Goal: Find contact information: Find contact information

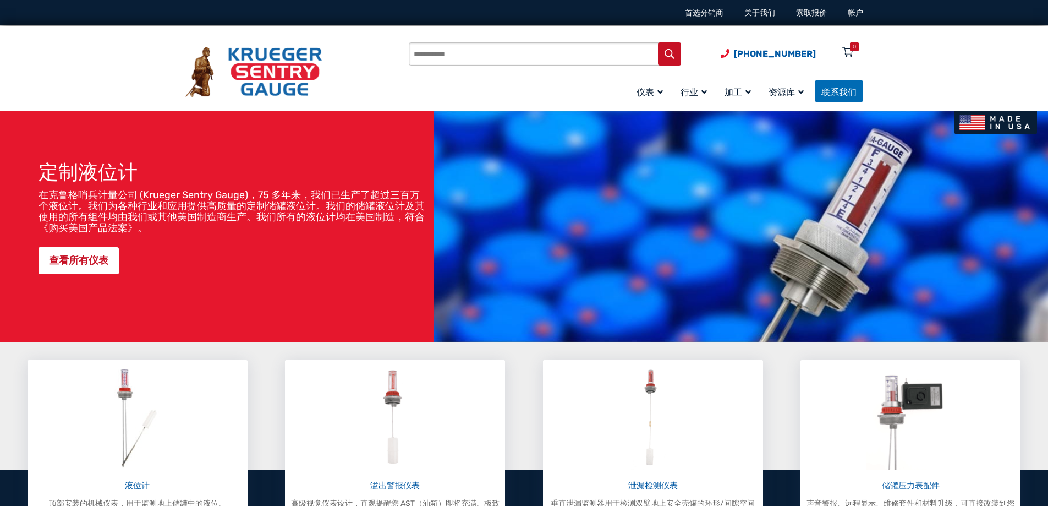
click at [973, 56] on div "产品搜索 (920) 434-8860 菜单 0 菜单 帐户 仪表 液位计 概览（D 型） 温度计（H型） 筒形量规（B型） L 型轨距 (L 型)" at bounding box center [524, 68] width 1048 height 85
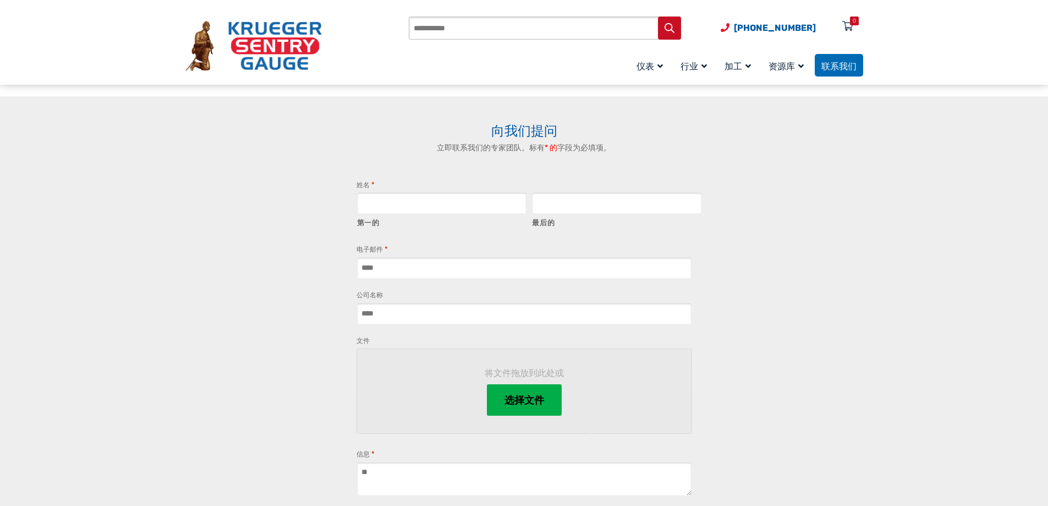
scroll to position [825, 0]
click at [819, 71] on link "联系我们" at bounding box center [839, 65] width 48 height 23
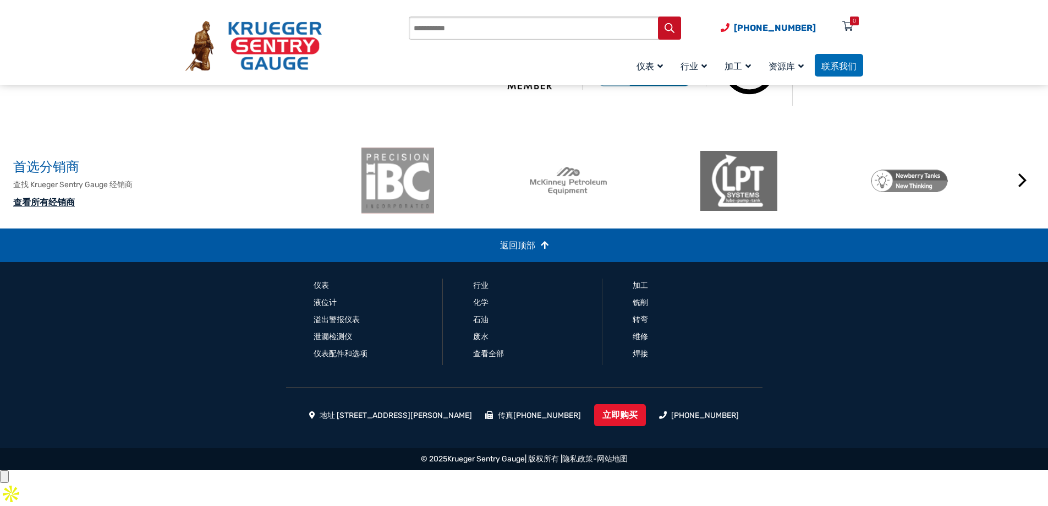
scroll to position [772, 0]
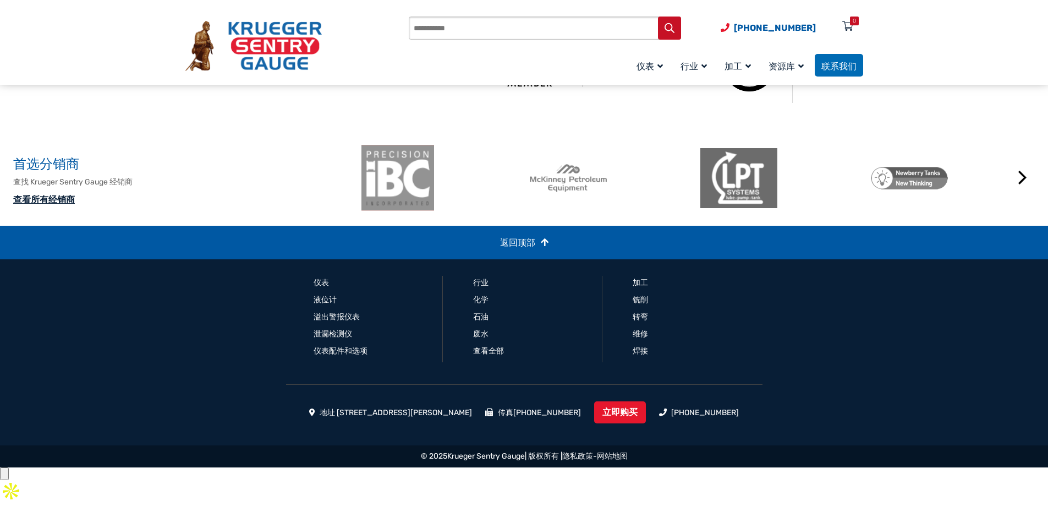
click at [336, 134] on div "认证 查看我们的认证并联系我们的团队以获取更多详细信息。" at bounding box center [524, 65] width 936 height 136
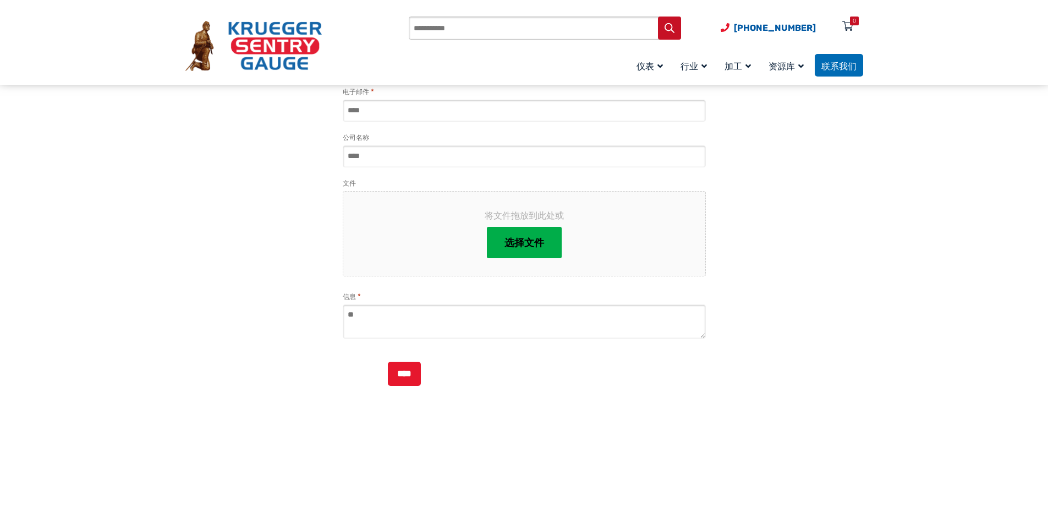
scroll to position [0, 0]
